Goal: Navigation & Orientation: Find specific page/section

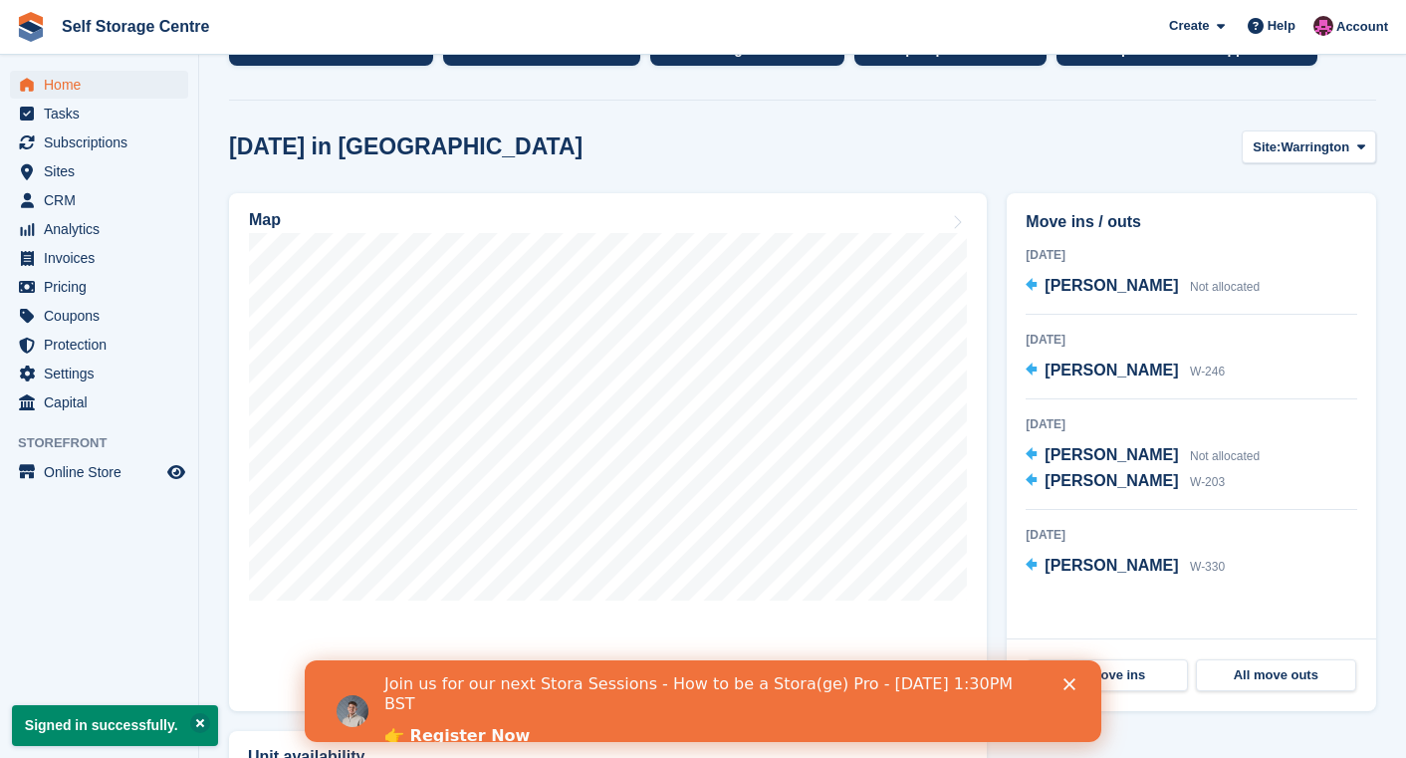
scroll to position [462, 0]
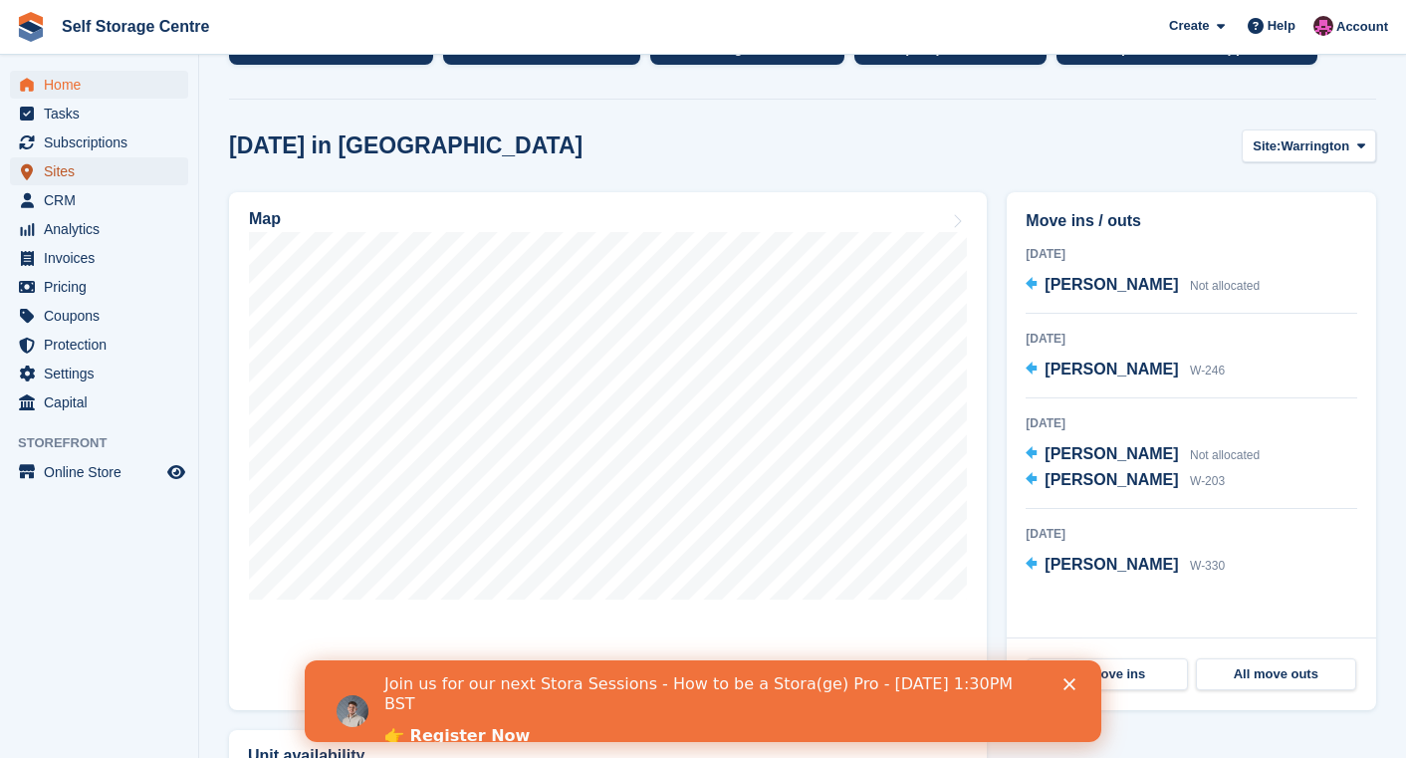
click at [79, 182] on span "Sites" at bounding box center [103, 171] width 119 height 28
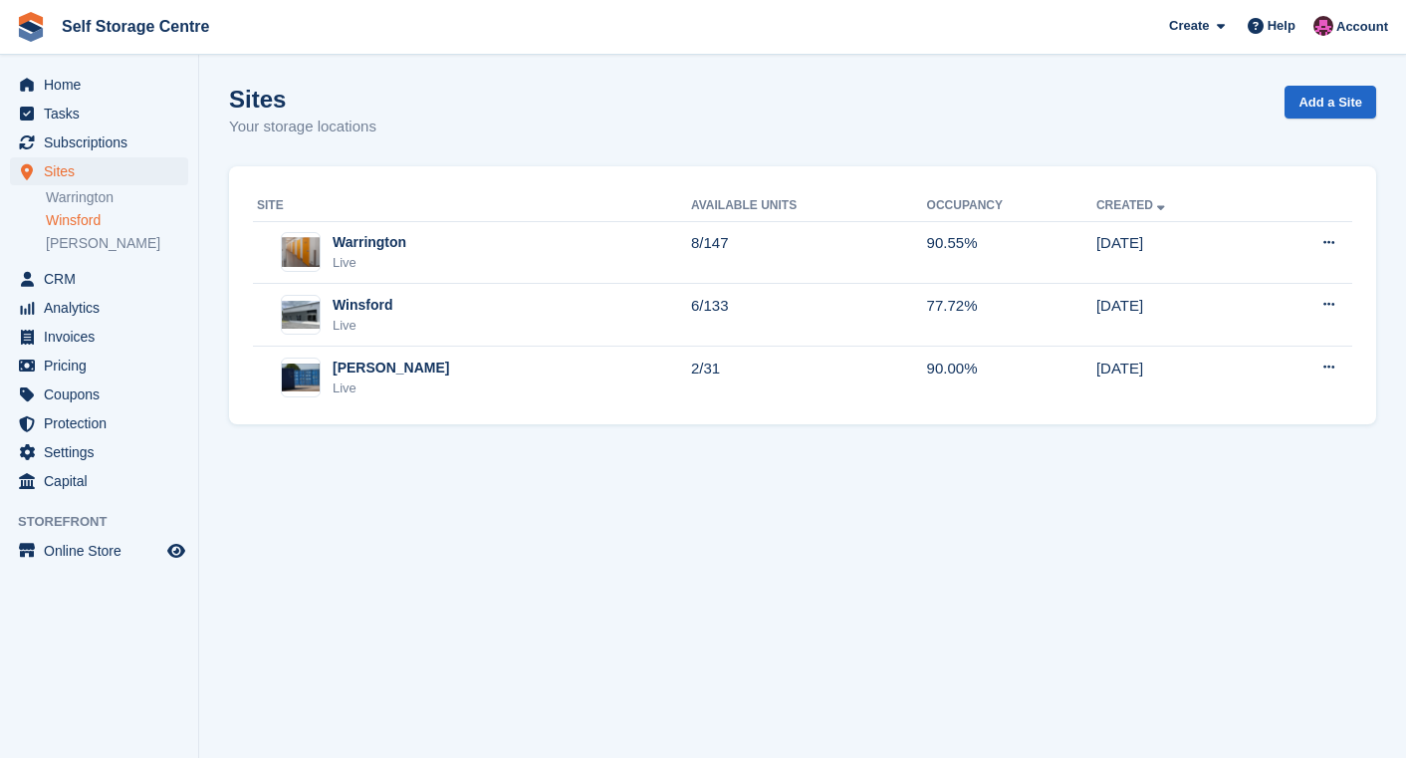
click at [80, 218] on link "Winsford" at bounding box center [117, 220] width 142 height 19
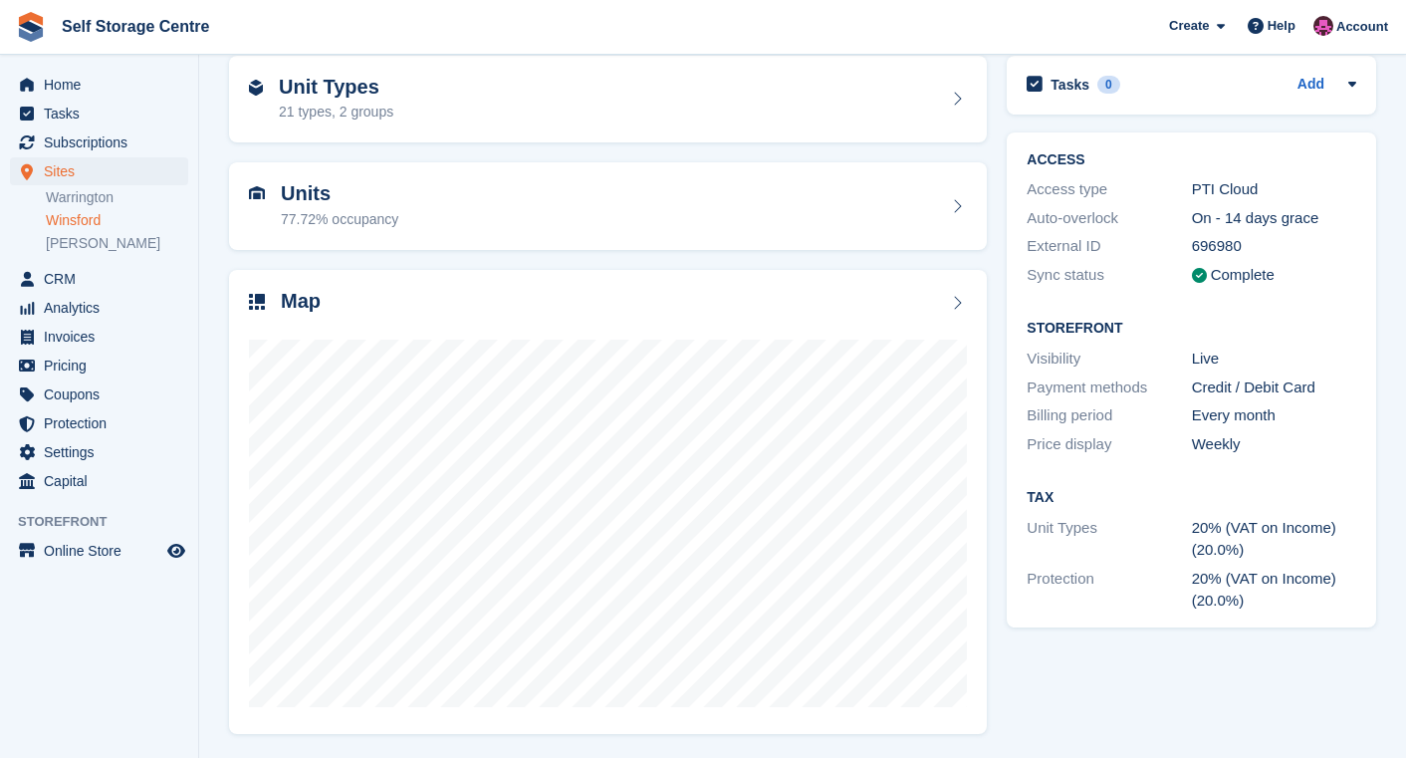
scroll to position [90, 0]
